Goal: Task Accomplishment & Management: Use online tool/utility

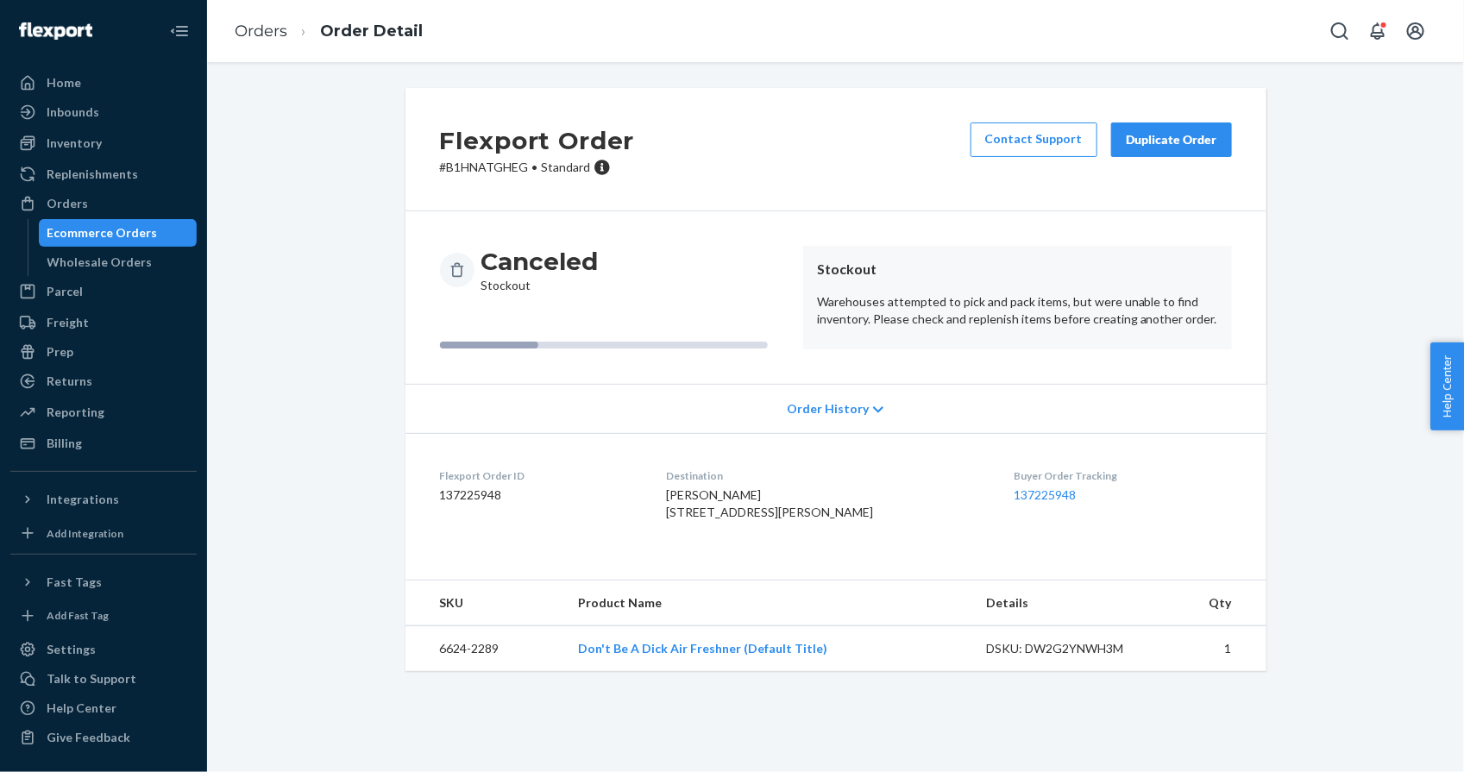
click at [1158, 138] on div "Duplicate Order" at bounding box center [1171, 139] width 91 height 17
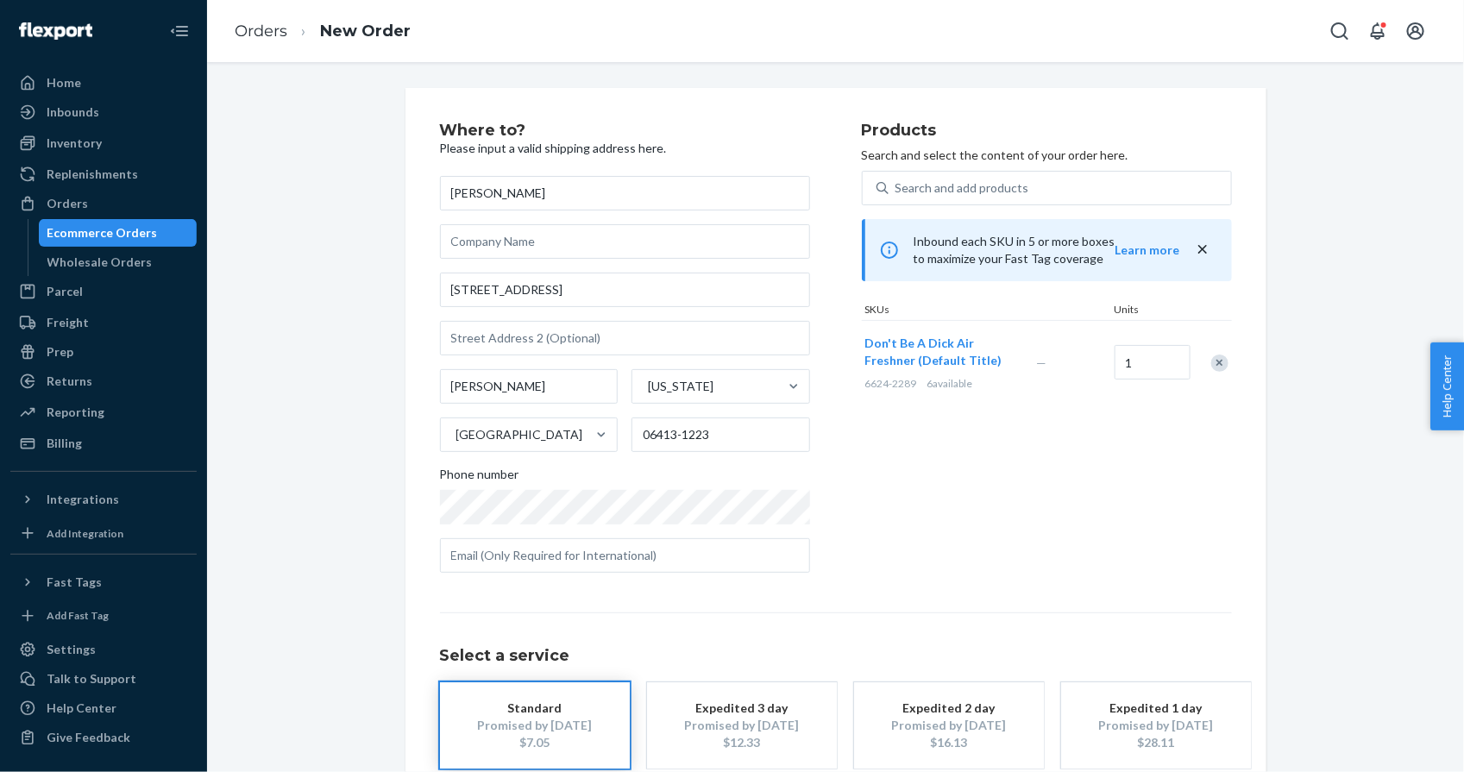
scroll to position [99, 0]
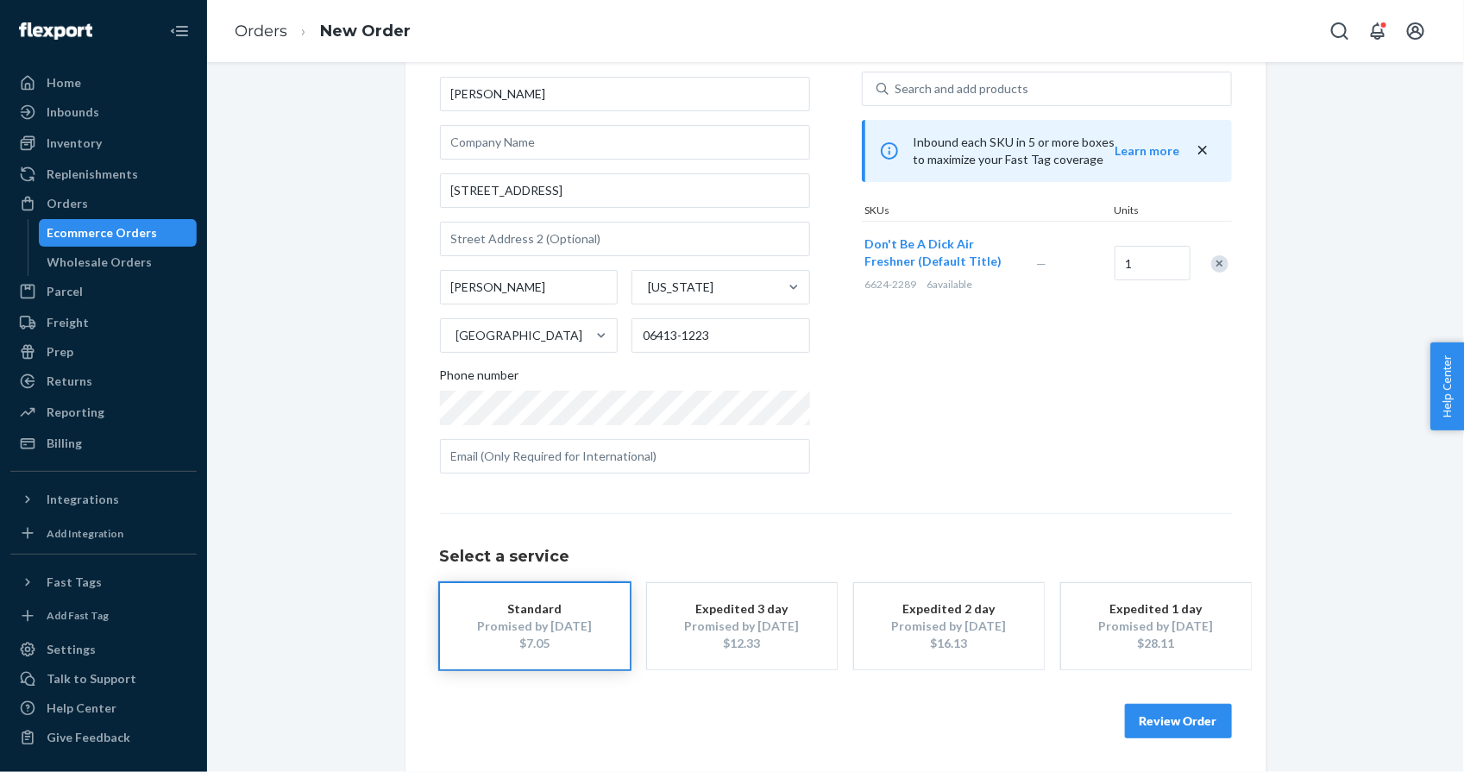
click at [1170, 725] on button "Review Order" at bounding box center [1178, 721] width 107 height 35
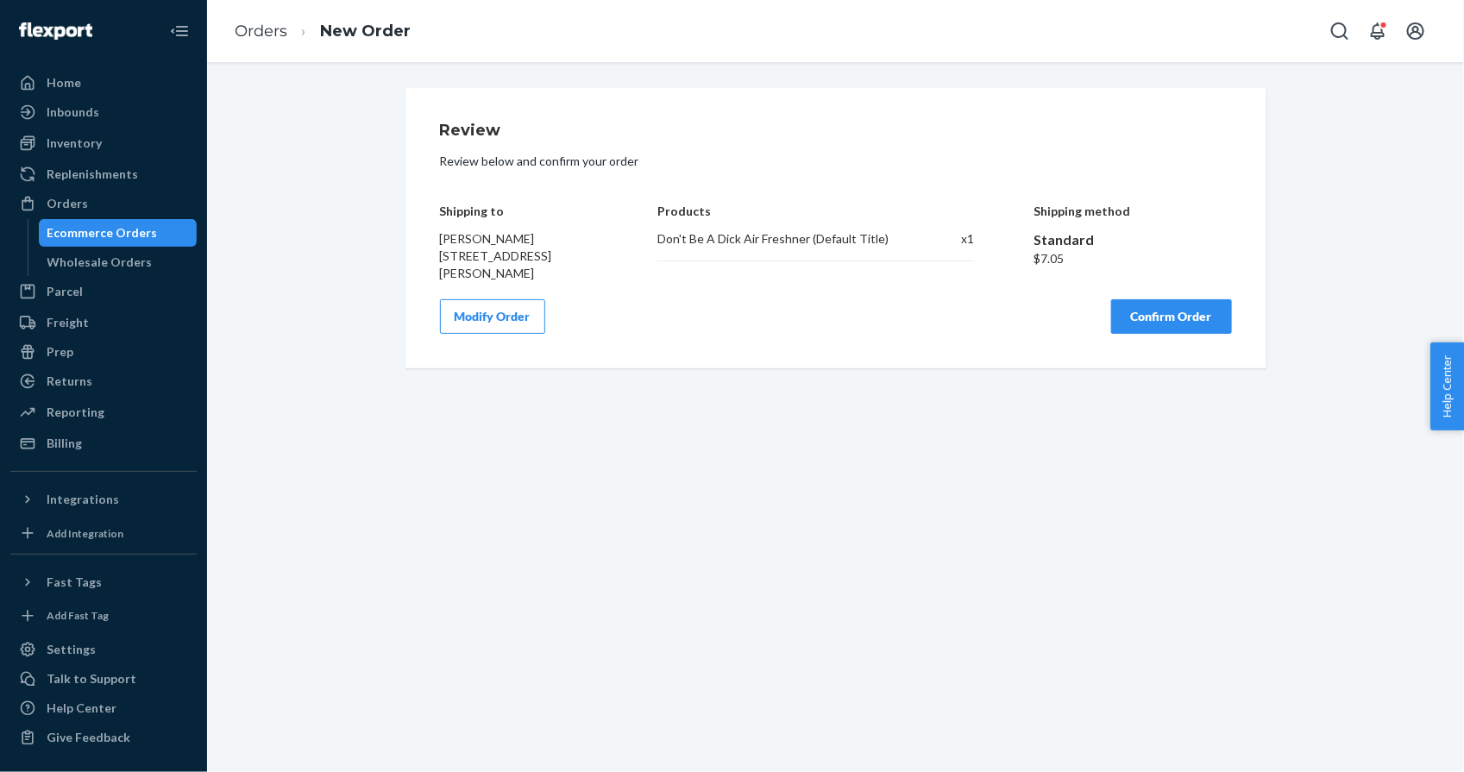
scroll to position [0, 0]
click at [1168, 317] on button "Confirm Order" at bounding box center [1171, 316] width 121 height 35
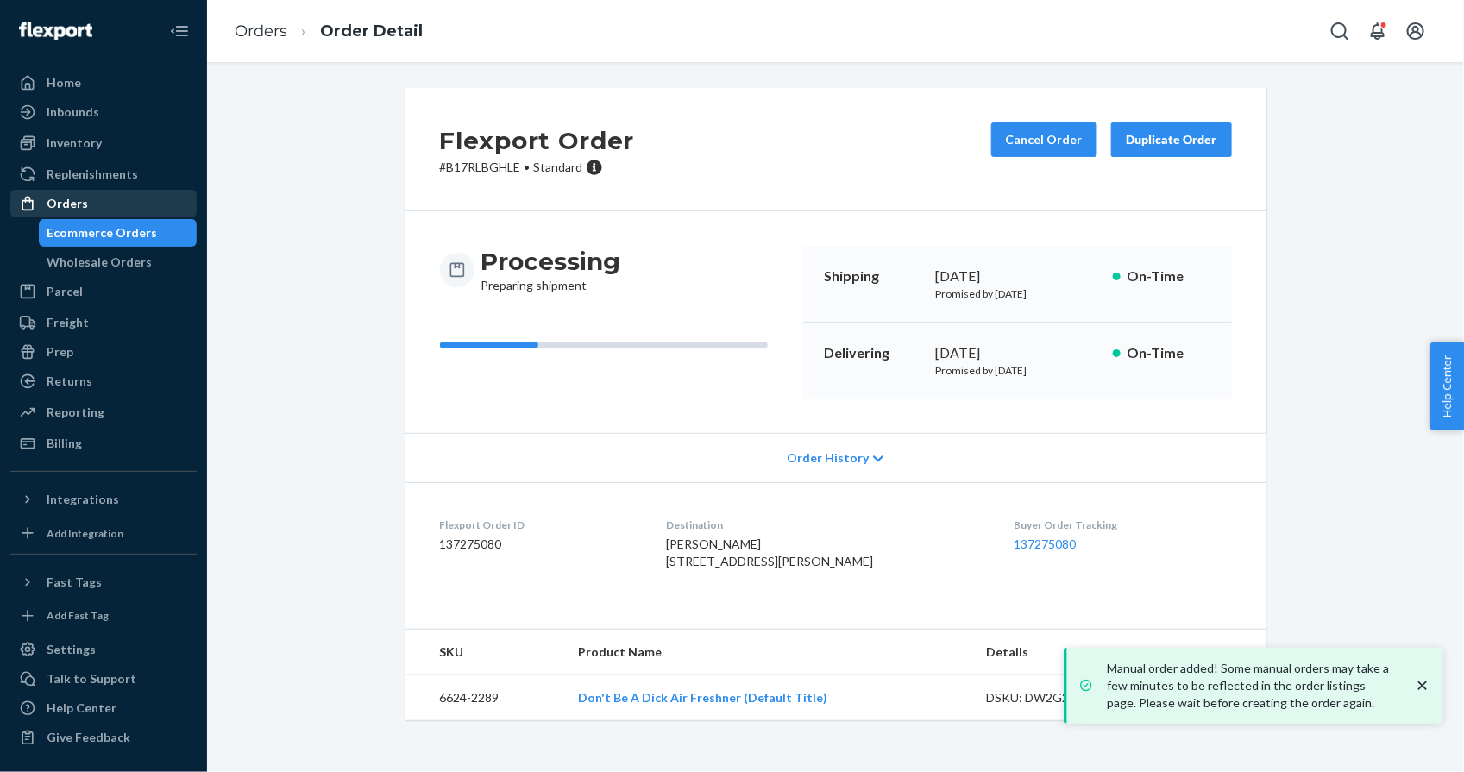
click at [66, 204] on div "Orders" at bounding box center [67, 203] width 41 height 17
